Goal: Task Accomplishment & Management: Manage account settings

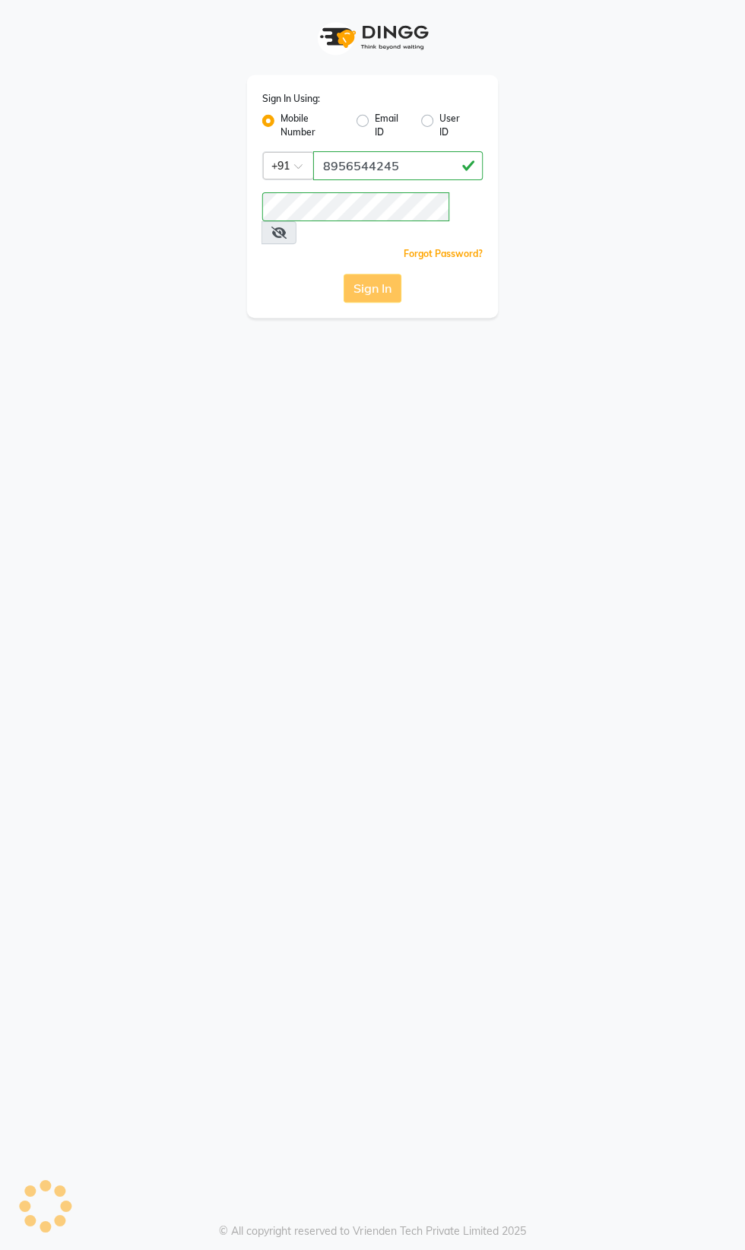
click at [403, 274] on div "Sign In" at bounding box center [372, 288] width 221 height 29
click at [735, 832] on div "Sign In Using: Mobile Number Email ID User ID Country Code × +91 Remember me Fo…" at bounding box center [372, 625] width 745 height 1250
click at [733, 834] on div "Sign In Using: Mobile Number Email ID User ID Country Code × +91 Remember me Fo…" at bounding box center [372, 625] width 745 height 1250
